Goal: Find specific page/section: Find specific page/section

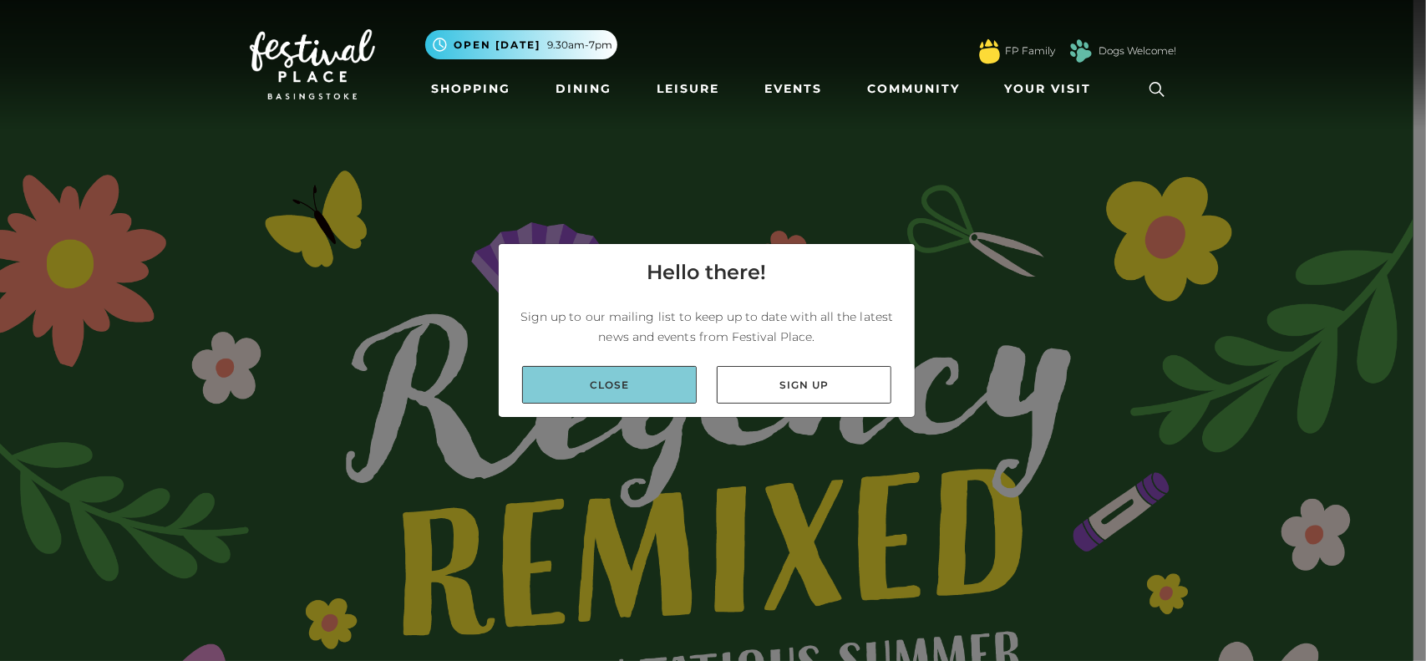
click at [618, 380] on link "Close" at bounding box center [609, 385] width 175 height 38
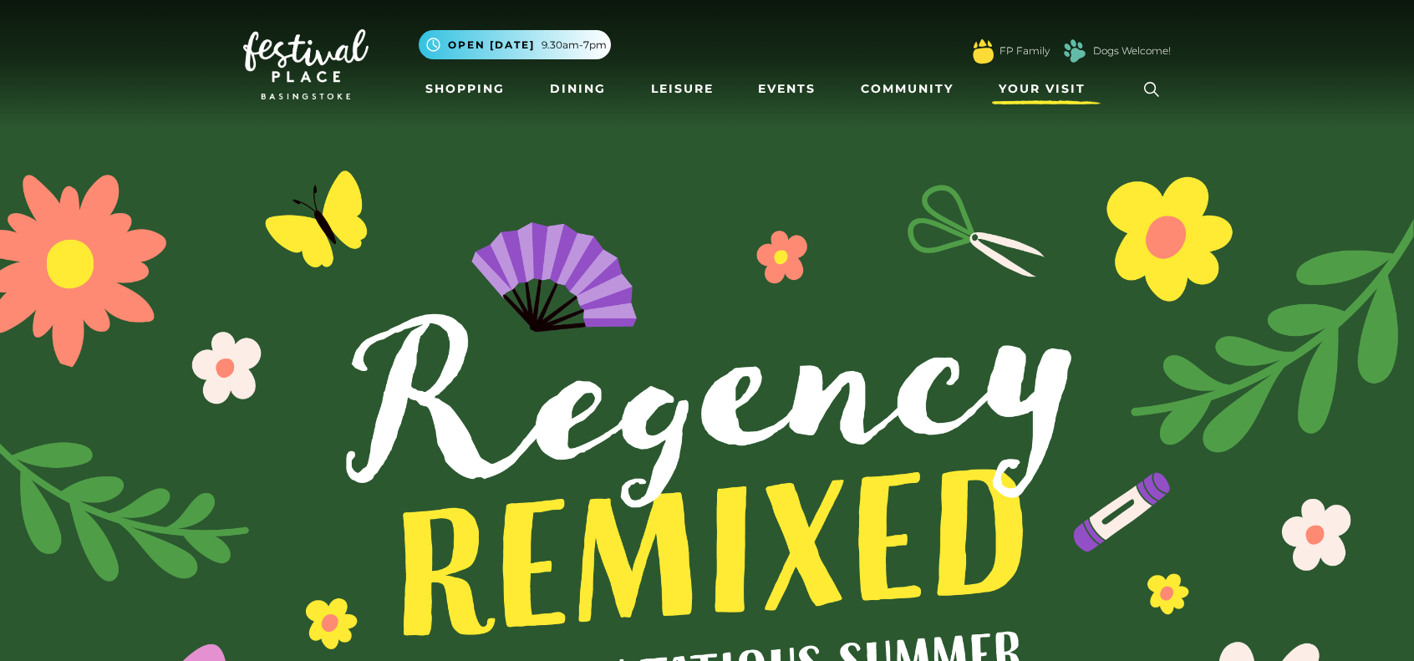
click at [1055, 88] on span "Your Visit" at bounding box center [1041, 89] width 87 height 18
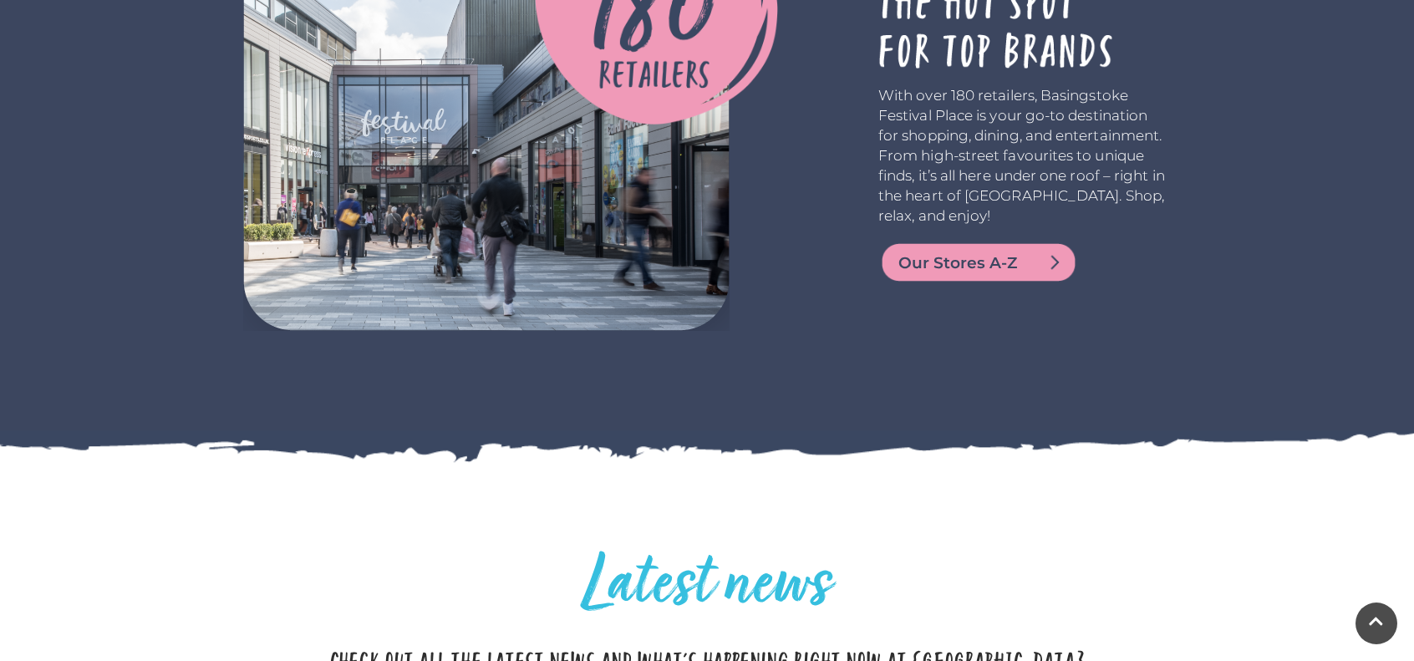
scroll to position [3843, 0]
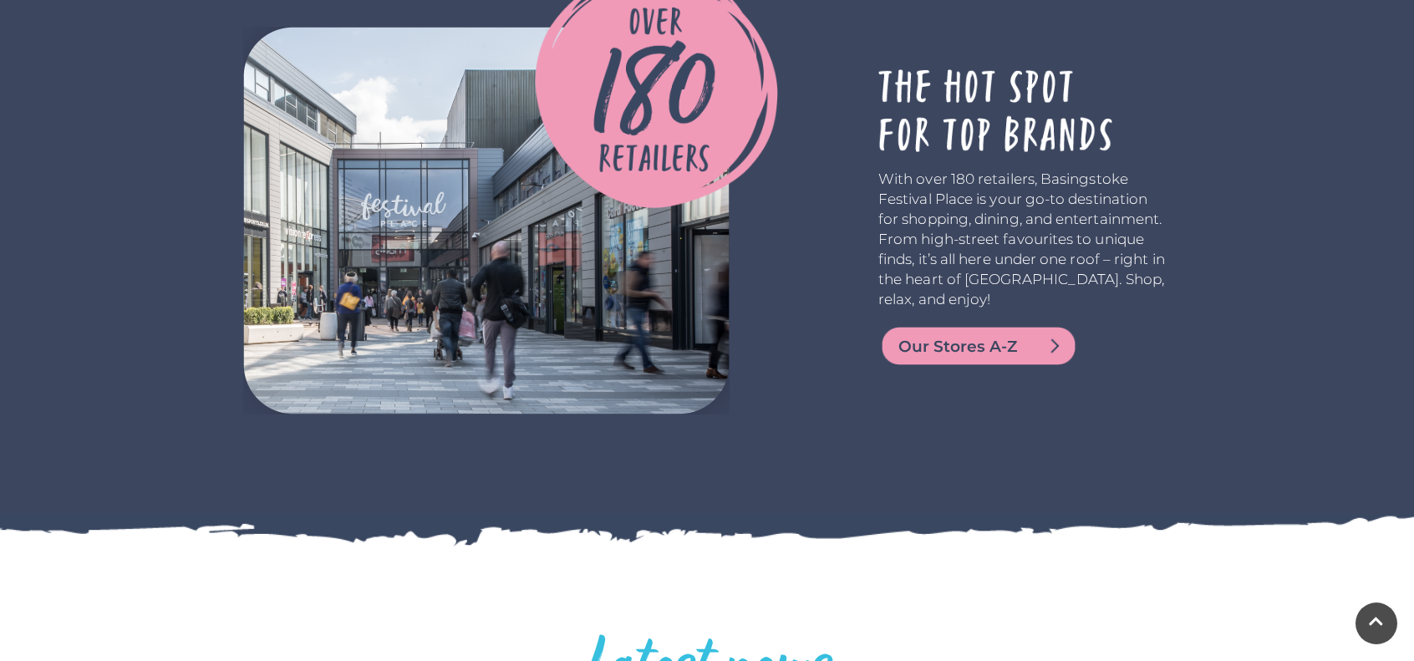
click at [959, 360] on img at bounding box center [978, 346] width 201 height 40
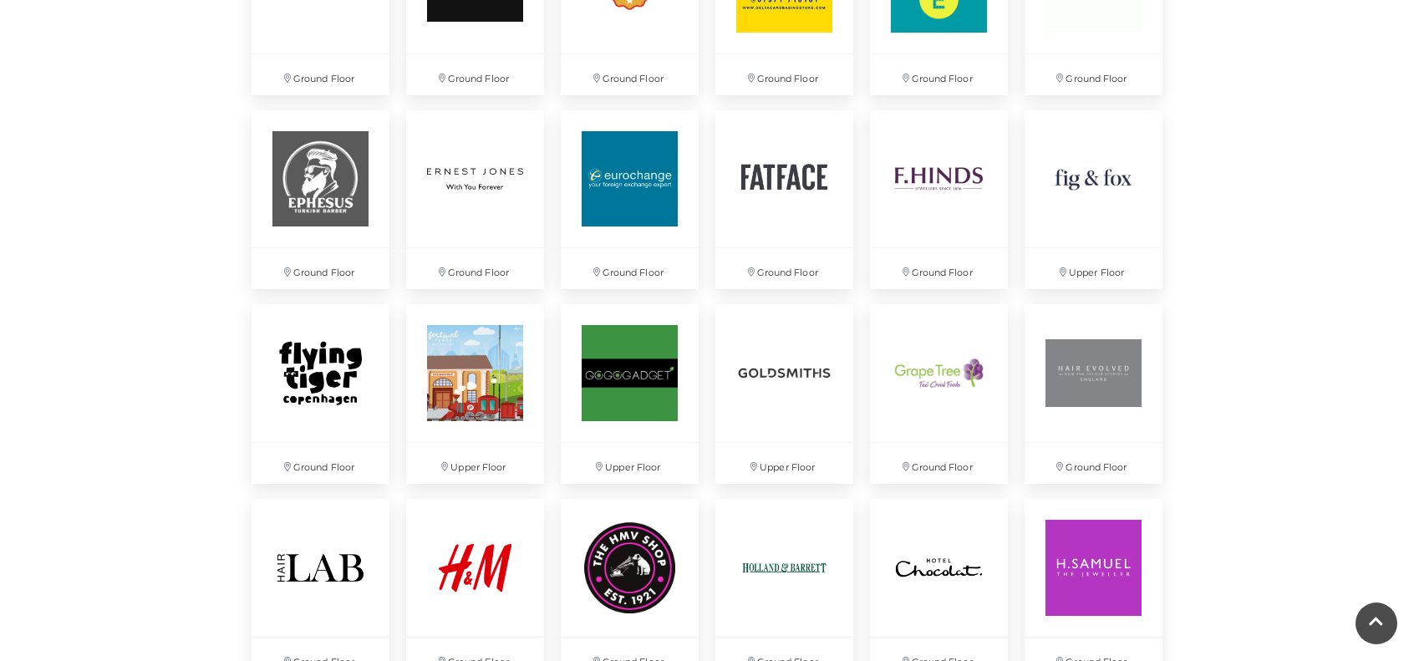
scroll to position [2005, 0]
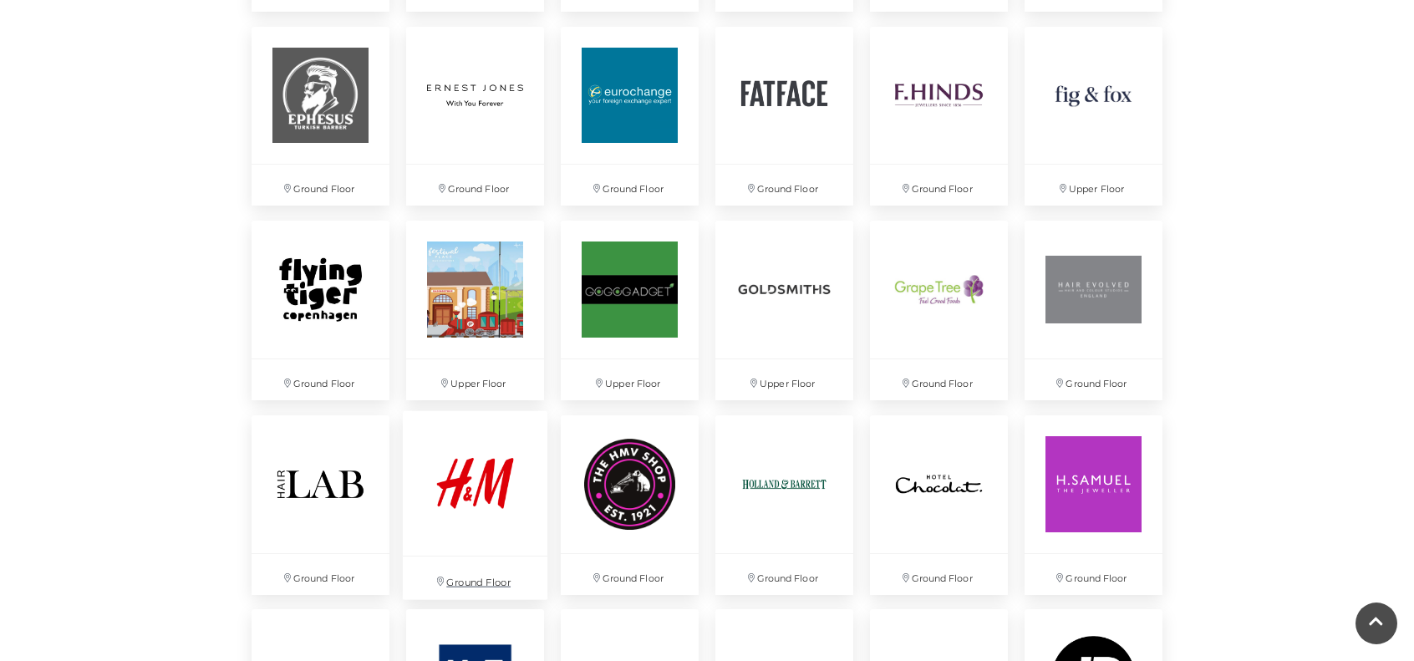
click at [474, 563] on p "Ground Floor" at bounding box center [475, 577] width 145 height 43
